Goal: Find contact information: Find contact information

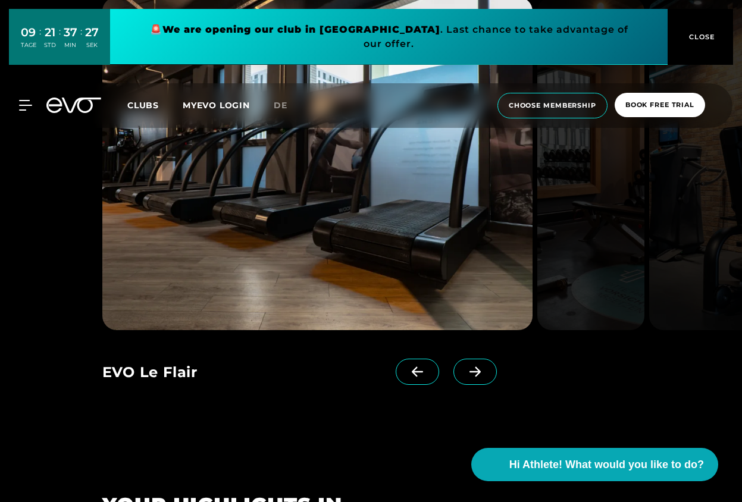
scroll to position [1055, 0]
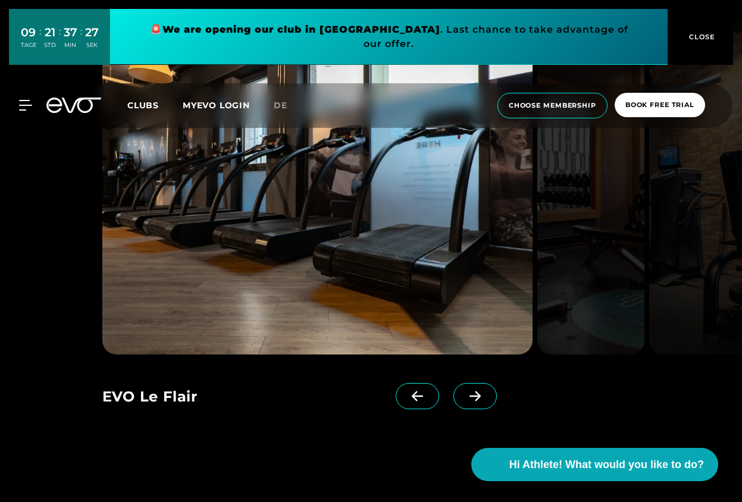
click at [476, 397] on icon at bounding box center [475, 396] width 21 height 11
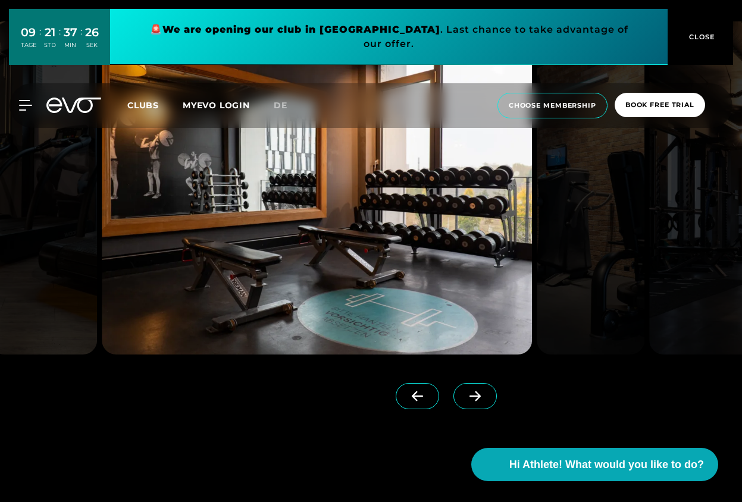
click at [476, 397] on icon at bounding box center [475, 396] width 21 height 11
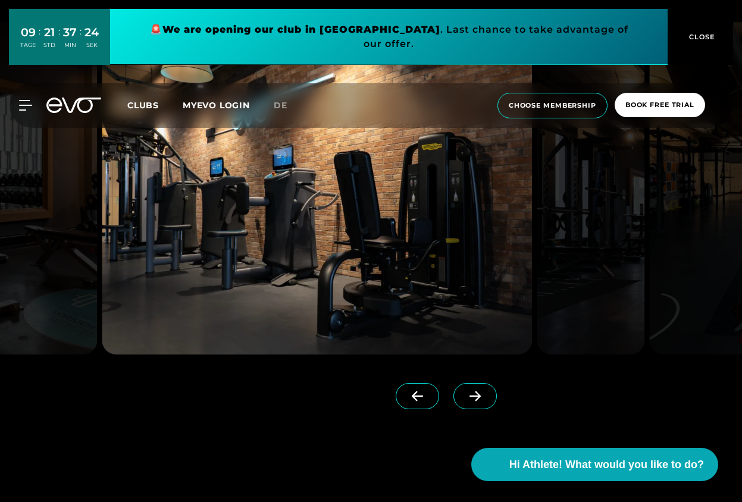
click at [476, 397] on icon at bounding box center [475, 396] width 21 height 11
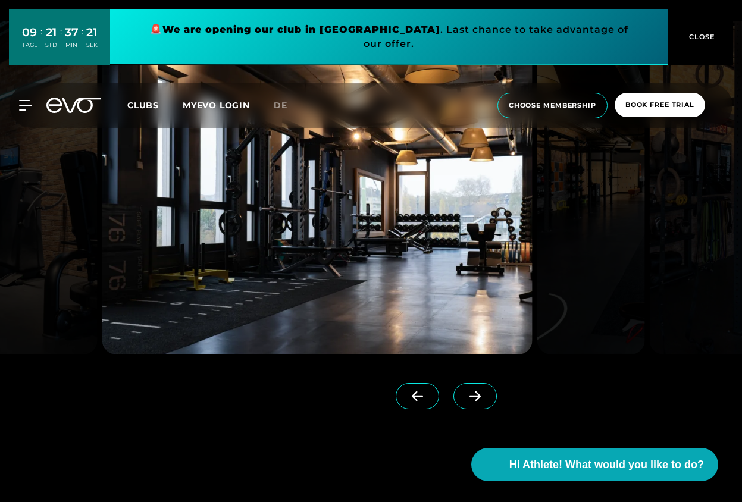
click at [476, 397] on icon at bounding box center [475, 396] width 21 height 11
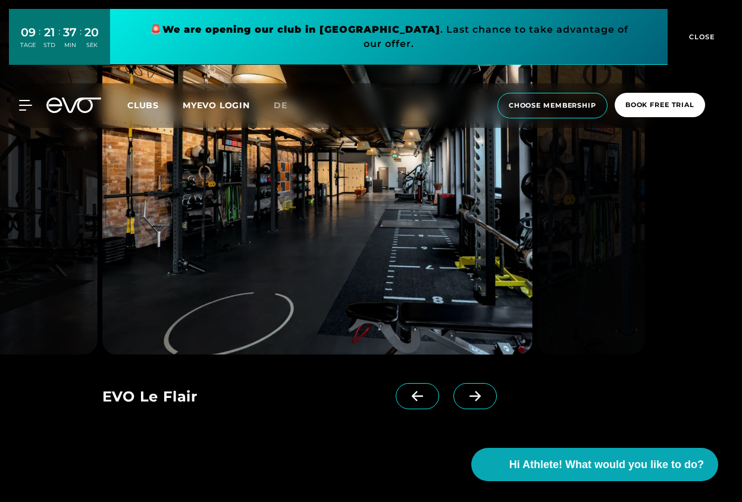
click at [476, 397] on icon at bounding box center [475, 396] width 21 height 11
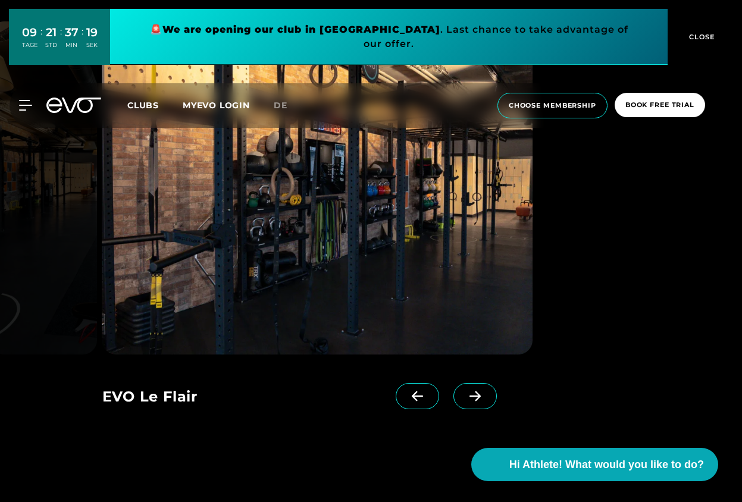
click at [476, 397] on icon at bounding box center [475, 396] width 21 height 11
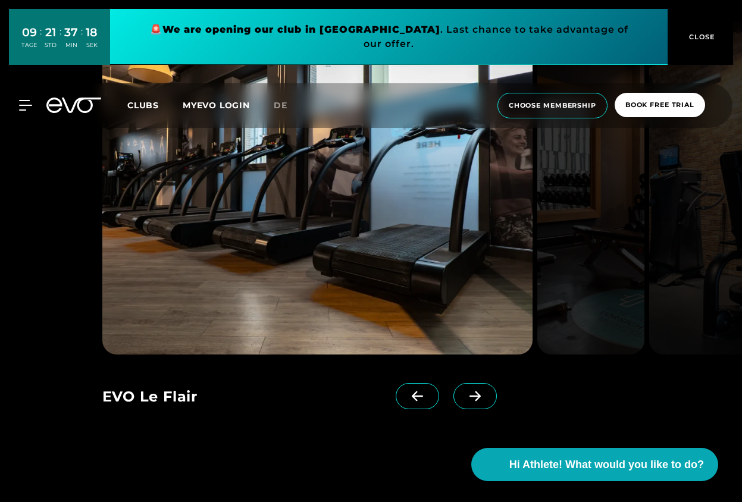
click at [476, 397] on icon at bounding box center [475, 396] width 21 height 11
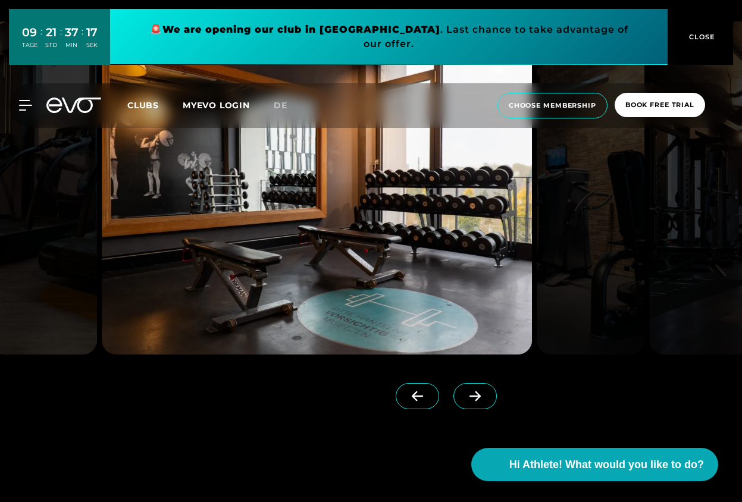
click at [476, 397] on icon at bounding box center [475, 396] width 21 height 11
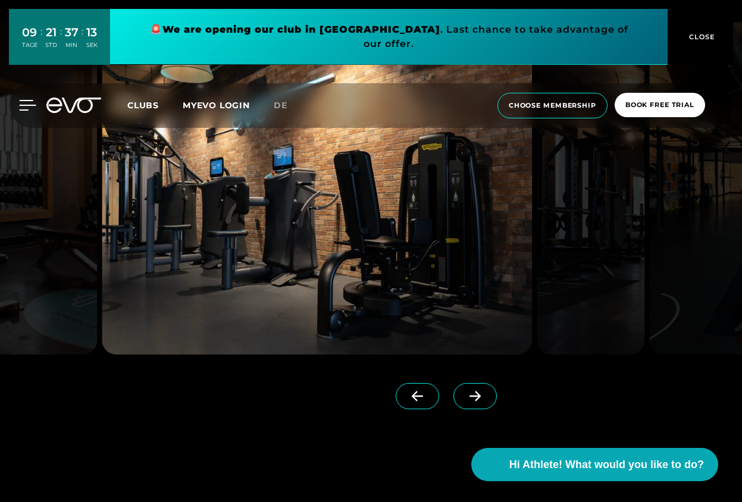
click at [26, 101] on icon at bounding box center [28, 106] width 17 height 10
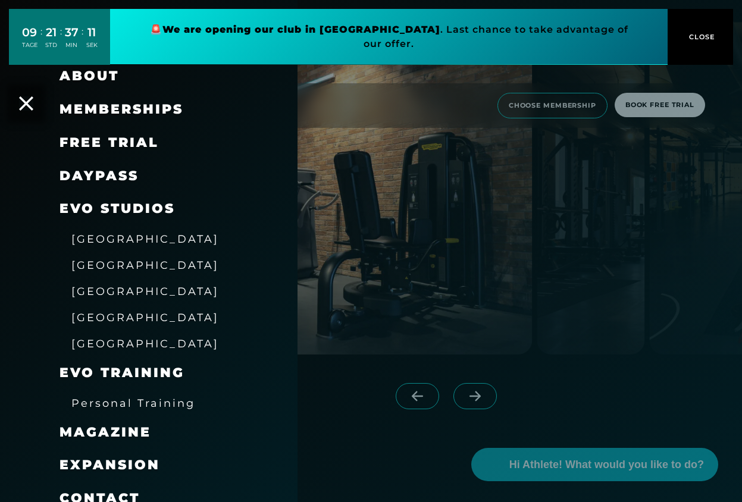
scroll to position [35, 0]
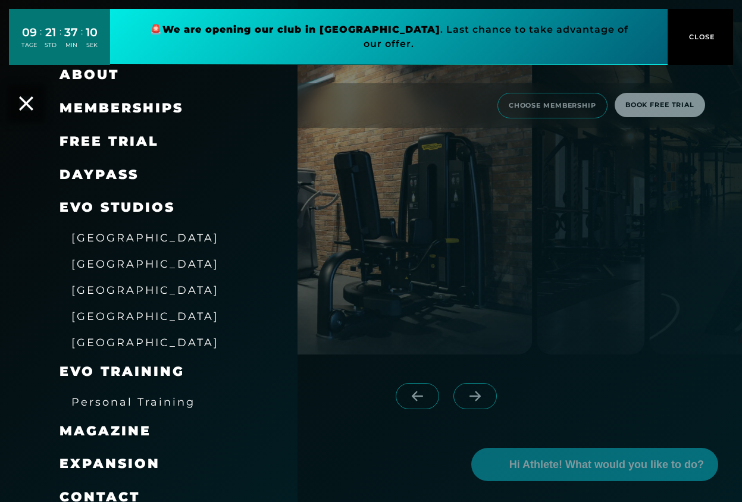
click at [110, 236] on span "[GEOGRAPHIC_DATA]" at bounding box center [145, 238] width 148 height 13
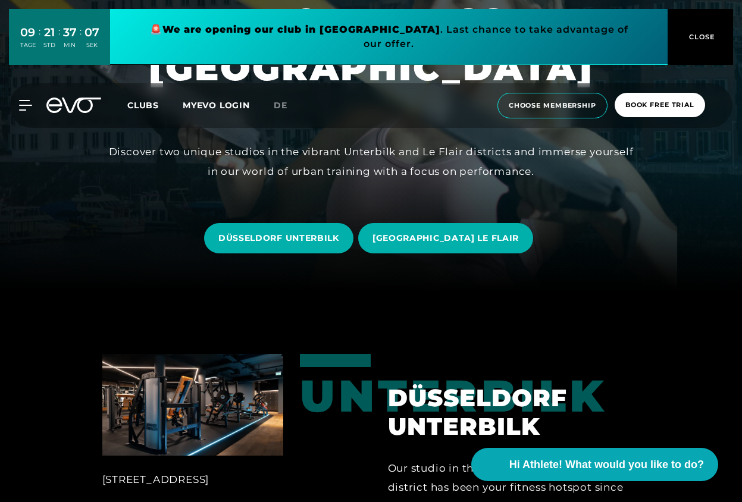
scroll to position [211, 0]
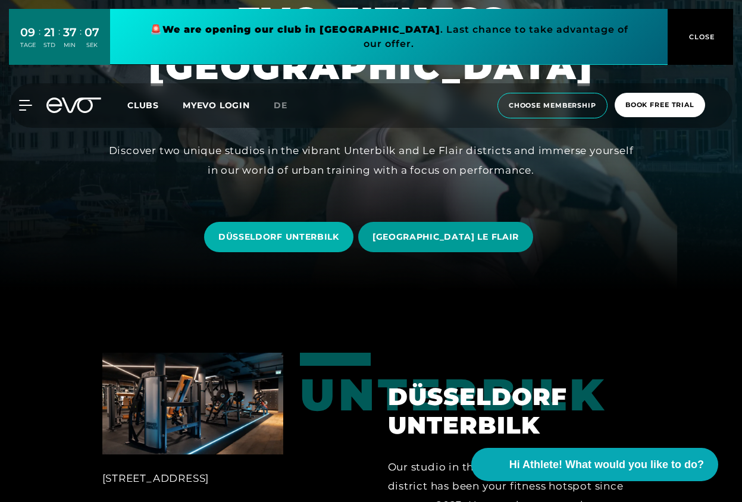
click at [429, 240] on span "[GEOGRAPHIC_DATA] LE FLAIR" at bounding box center [446, 237] width 146 height 13
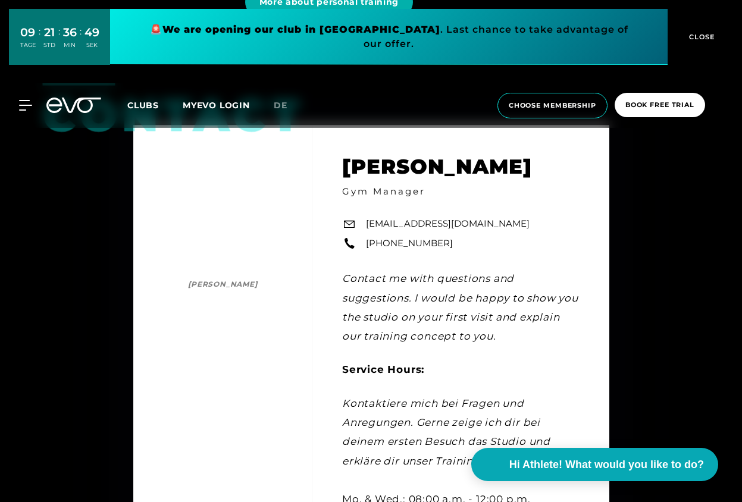
scroll to position [2992, 0]
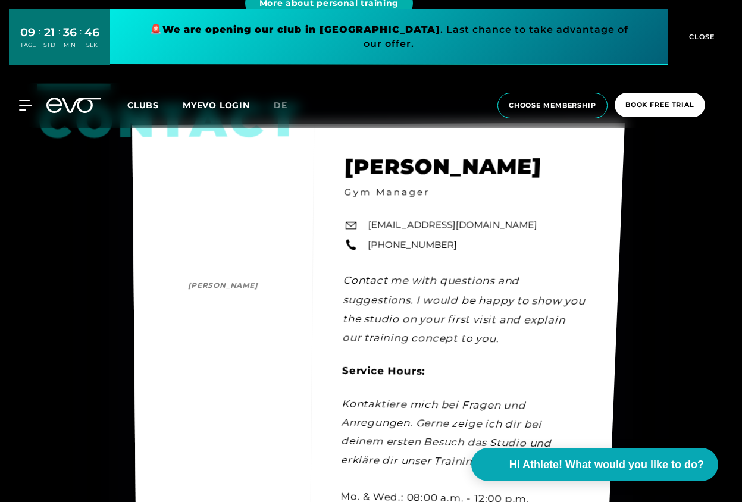
drag, startPoint x: 352, startPoint y: 161, endPoint x: 478, endPoint y: 176, distance: 126.5
click at [478, 176] on div "Contact [PERSON_NAME] [PERSON_NAME] Gym Manager [EMAIL_ADDRESS][DOMAIN_NAME] [P…" at bounding box center [378, 372] width 493 height 499
